Goal: Task Accomplishment & Management: Manage account settings

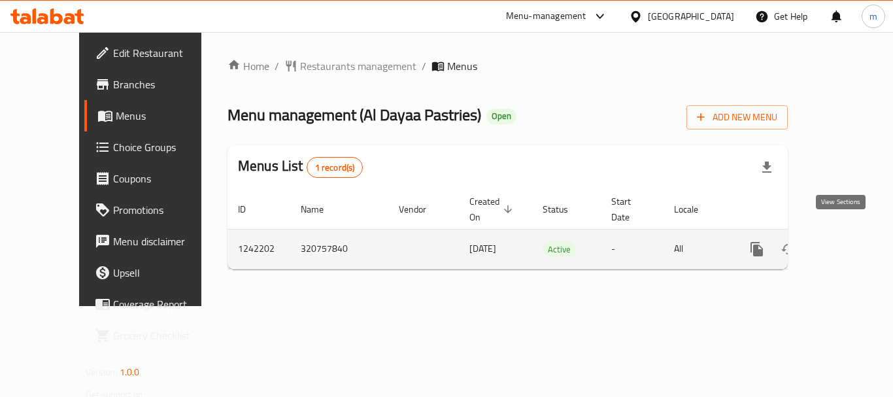
click at [845, 243] on icon "enhanced table" at bounding box center [851, 249] width 12 height 12
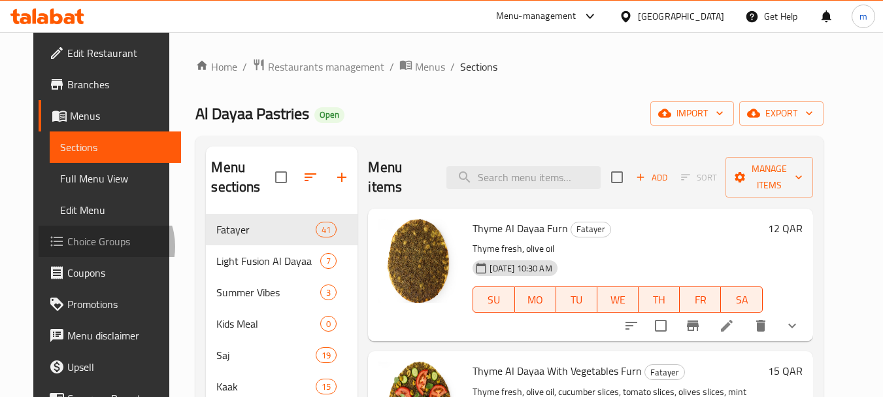
click at [69, 246] on span "Choice Groups" at bounding box center [118, 241] width 103 height 16
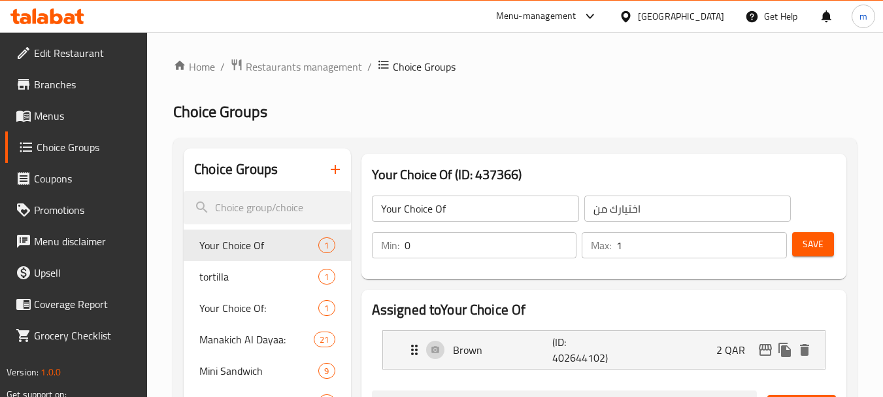
scroll to position [65, 0]
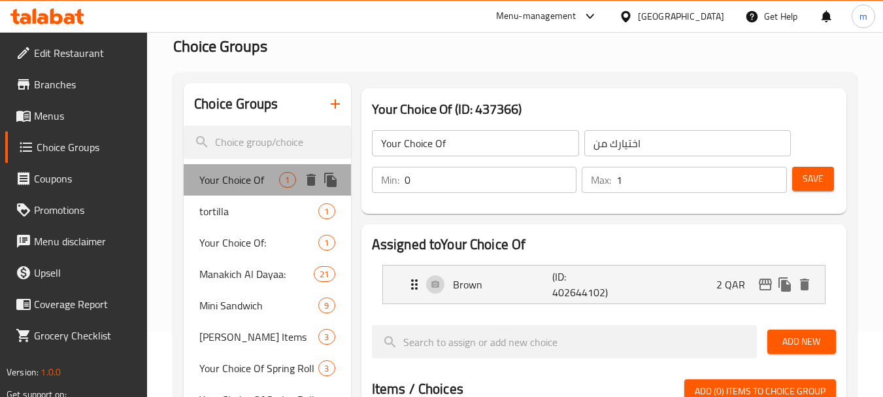
click at [260, 182] on span "Your Choice Of" at bounding box center [239, 180] width 80 height 16
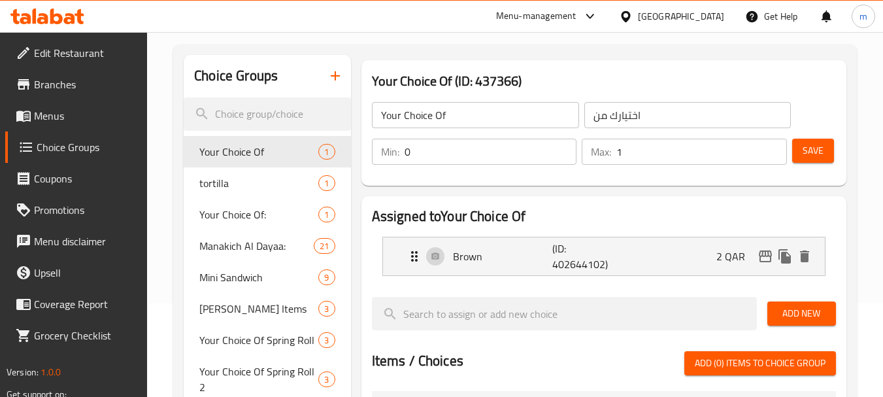
scroll to position [159, 0]
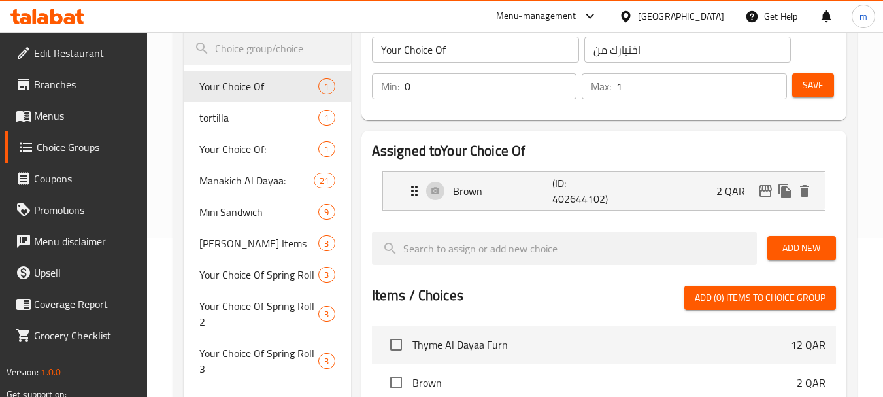
click at [452, 134] on div "Assigned to Your Choice Of Brown (ID: 402644102) 2 QAR Name (En) Brown Name (En…" at bounding box center [603, 350] width 485 height 438
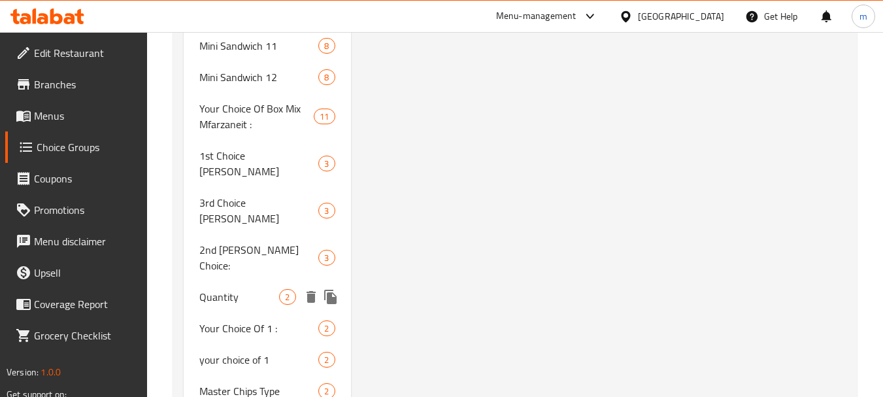
scroll to position [1129, 0]
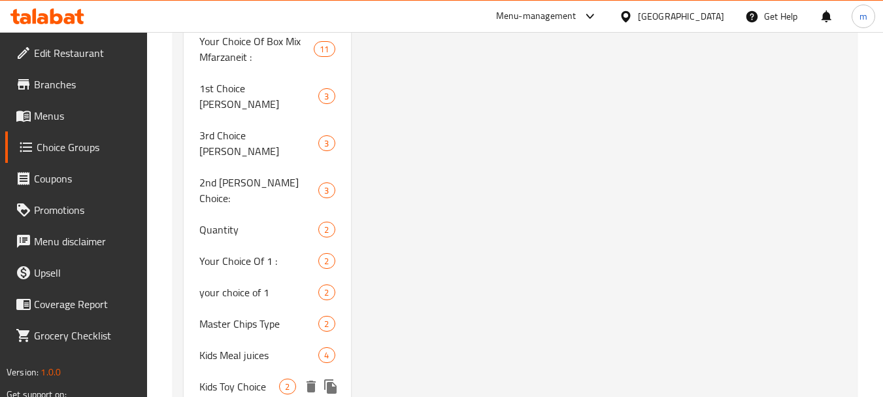
click at [241, 378] on span "Kids Toy Choice" at bounding box center [239, 386] width 80 height 16
type input "Kids Toy Choice"
type input "كيدس توي اختيار"
type input "1"
